Goal: Task Accomplishment & Management: Complete application form

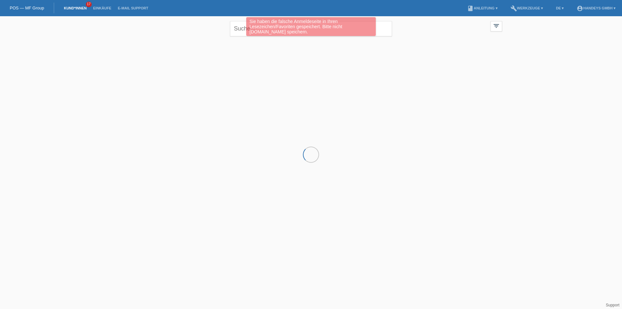
click at [248, 32] on div "Sie haben die falsche Anmeldeseite in Ihren Lesezeichen/Favoriten gespeichert. …" at bounding box center [311, 26] width 130 height 19
click at [237, 28] on div "Sie haben die falsche Anmeldeseite in Ihren Lesezeichen/Favoriten gespeichert. …" at bounding box center [310, 27] width 373 height 20
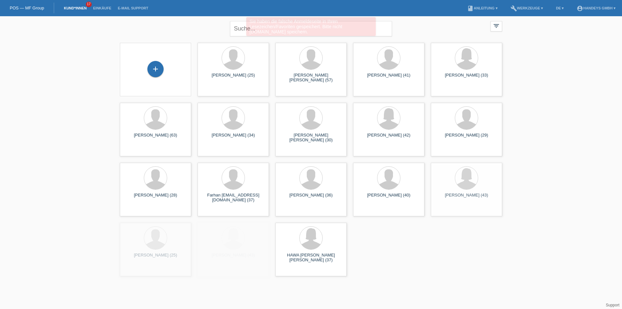
click at [240, 27] on div "Sie haben die falsche Anmeldeseite in Ihren Lesezeichen/Favoriten gespeichert. …" at bounding box center [310, 27] width 373 height 20
click at [264, 28] on input "text" at bounding box center [309, 28] width 162 height 15
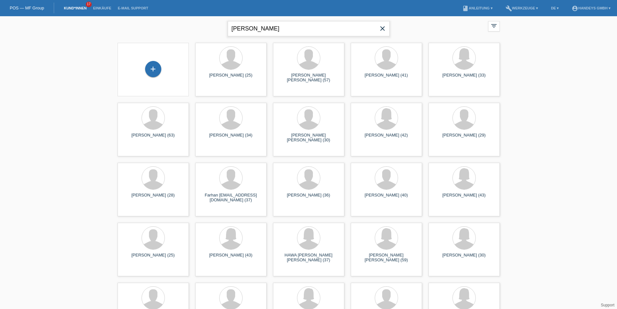
type input "eker sabri"
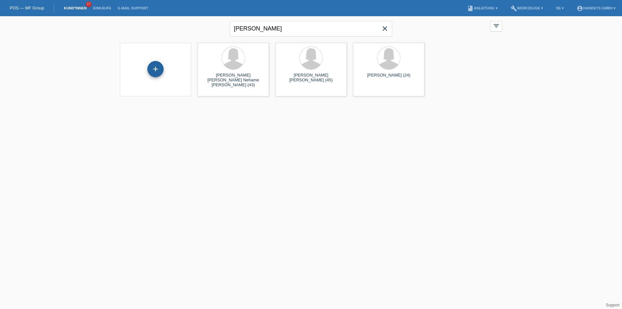
click at [157, 71] on div "+" at bounding box center [155, 69] width 16 height 16
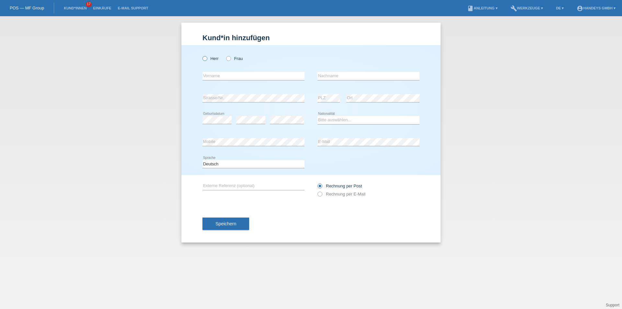
click at [202, 55] on icon at bounding box center [202, 55] width 0 height 0
click at [204, 57] on input "Herr" at bounding box center [205, 58] width 4 height 4
radio input "true"
click at [214, 76] on input "text" at bounding box center [254, 76] width 102 height 8
type input "Sabri Samed"
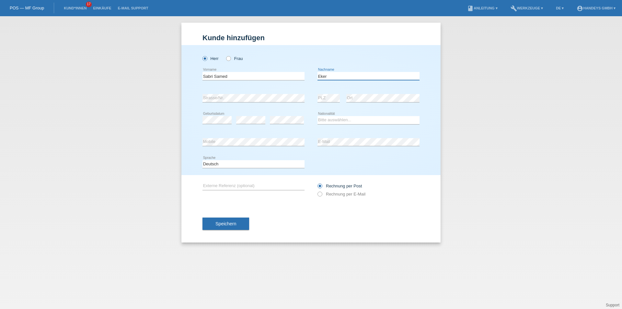
type input "Eker"
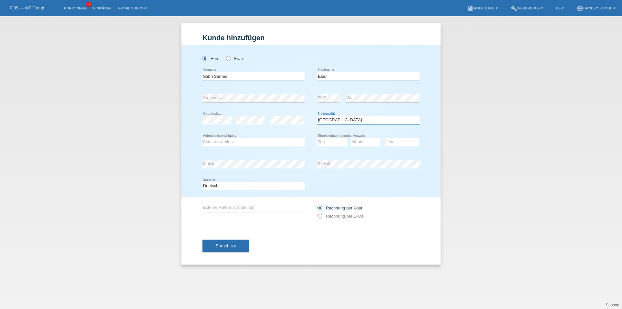
click at [337, 119] on select "Bitte auswählen... Schweiz Deutschland Liechtenstein Österreich ------------ Af…" at bounding box center [369, 120] width 102 height 8
select select "AT"
click at [318, 116] on select "Bitte auswählen... Schweiz Deutschland Liechtenstein Österreich ------------ Af…" at bounding box center [369, 120] width 102 height 8
click at [224, 209] on input "text" at bounding box center [254, 208] width 102 height 8
type input "ARB"
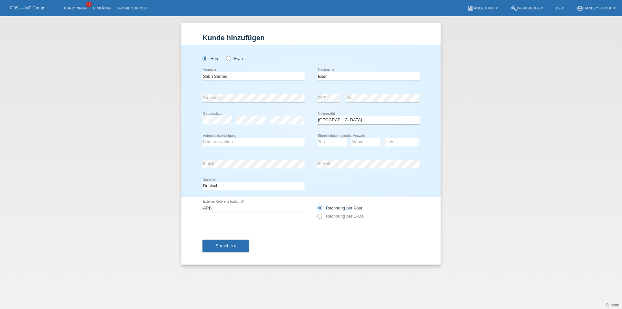
click at [323, 215] on label "Rechnung per E-Mail" at bounding box center [342, 216] width 48 height 5
click at [222, 141] on select "Bitte auswählen... C B B - Flüchtlingsstatus Andere" at bounding box center [254, 142] width 102 height 8
select select "B"
click at [203, 138] on select "Bitte auswählen... C B B - Flüchtlingsstatus Andere" at bounding box center [254, 142] width 102 height 8
click at [229, 169] on div "error Mobile" at bounding box center [254, 164] width 102 height 22
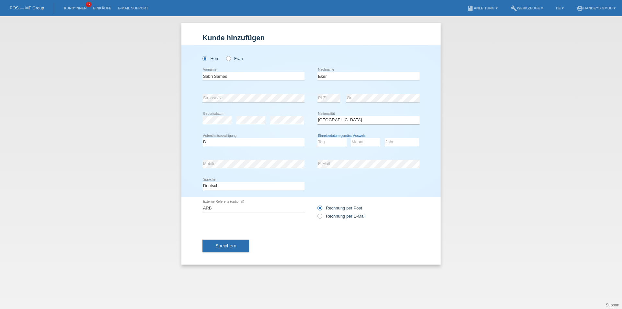
click at [337, 142] on select "Tag 01 02 03 04 05 06 07 08 09 10 11" at bounding box center [332, 142] width 29 height 8
select select "01"
click at [318, 138] on select "Tag 01 02 03 04 05 06 07 08 09 10 11" at bounding box center [332, 142] width 29 height 8
select select "02"
select select "2023"
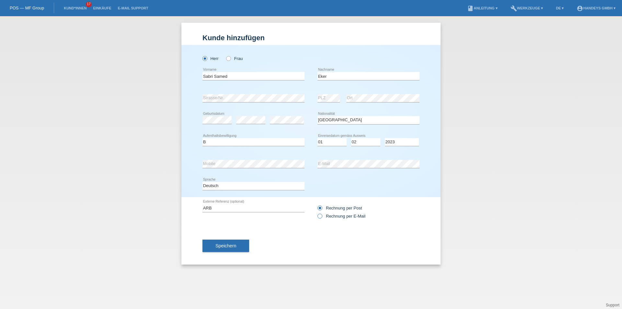
click at [317, 213] on icon at bounding box center [317, 213] width 0 height 0
click at [320, 214] on input "Rechnung per E-Mail" at bounding box center [320, 218] width 4 height 8
radio input "true"
click at [239, 245] on button "Speichern" at bounding box center [226, 246] width 47 height 12
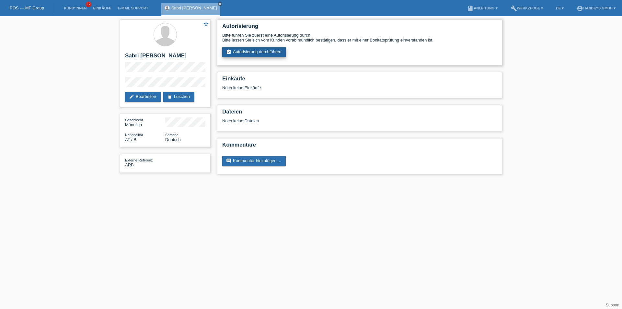
click at [248, 52] on link "assignment_turned_in Autorisierung durchführen" at bounding box center [254, 52] width 64 height 10
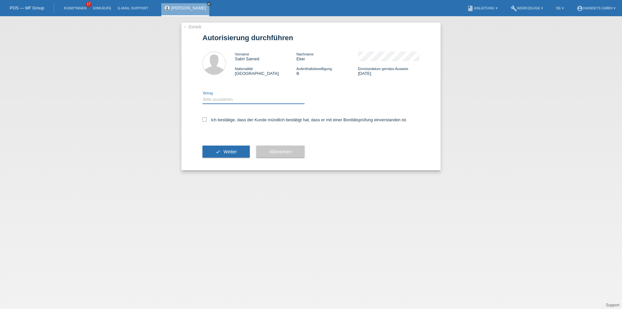
drag, startPoint x: 229, startPoint y: 99, endPoint x: 225, endPoint y: 103, distance: 5.3
click at [228, 99] on select "Bitte auswählen CHF 1.00 - CHF 499.00 CHF 500.00 - CHF 1'999.00 CHF 2'000.00 - …" at bounding box center [254, 100] width 102 height 8
select select "3"
click at [203, 96] on select "Bitte auswählen CHF 1.00 - CHF 499.00 CHF 500.00 - CHF 1'999.00 CHF 2'000.00 - …" at bounding box center [254, 100] width 102 height 8
click at [207, 119] on label "Ich bestätige, dass der Kunde mündlich bestätigt hat, dass er mit einer Bonität…" at bounding box center [305, 119] width 205 height 5
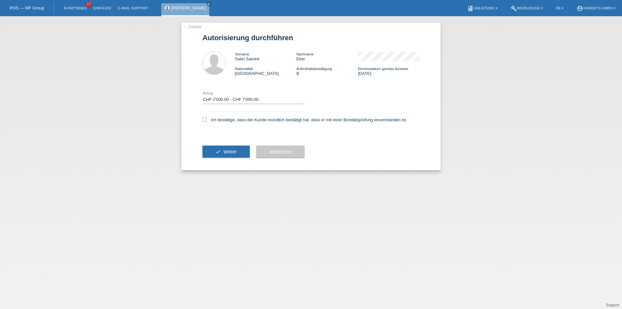
drag, startPoint x: 202, startPoint y: 119, endPoint x: 207, endPoint y: 123, distance: 6.0
click at [203, 119] on div "← Zurück Autorisierung durchführen Vorname Sabri Samed Nachname Eker Nationalit…" at bounding box center [311, 96] width 259 height 147
click at [204, 118] on icon at bounding box center [205, 119] width 4 height 4
click at [204, 118] on input "Ich bestätige, dass der Kunde mündlich bestätigt hat, dass er mit einer Bonität…" at bounding box center [205, 119] width 4 height 4
checkbox input "true"
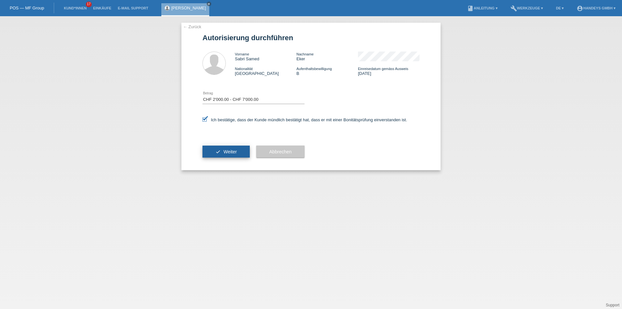
click at [219, 154] on button "check Weiter" at bounding box center [226, 152] width 47 height 12
